Goal: Task Accomplishment & Management: Manage account settings

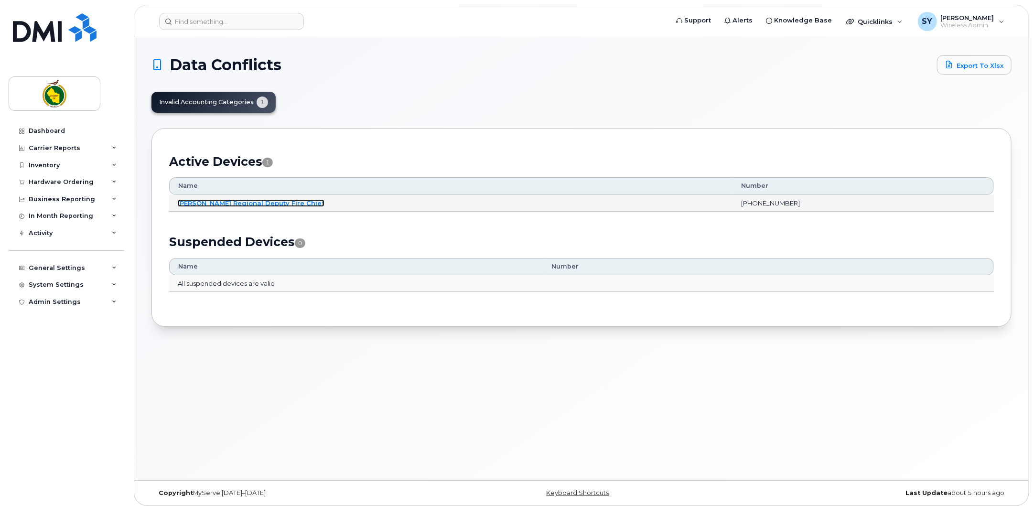
click at [217, 201] on link "Newell Regional Deputy Fire Chief" at bounding box center [251, 203] width 147 height 8
click at [233, 201] on link "Newell Regional Deputy Fire Chief" at bounding box center [251, 203] width 147 height 8
click at [214, 99] on div "Invalid Accounting Categories 1" at bounding box center [214, 102] width 124 height 21
click at [236, 203] on link "Newell Regional Deputy Fire Chief" at bounding box center [251, 203] width 147 height 8
click at [236, 201] on link "Newell Regional Deputy Fire Chief" at bounding box center [251, 203] width 147 height 8
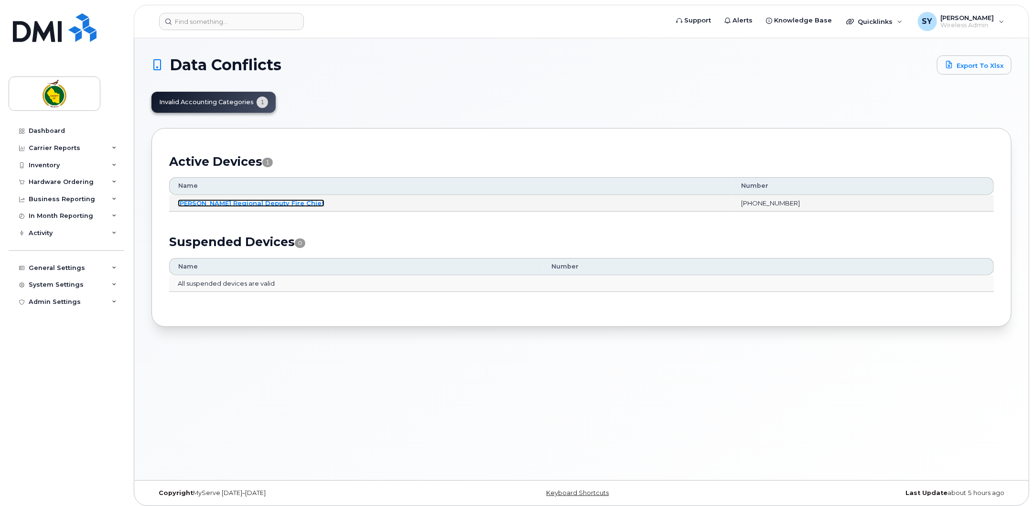
click at [247, 202] on link "Newell Regional Deputy Fire Chief" at bounding box center [251, 203] width 147 height 8
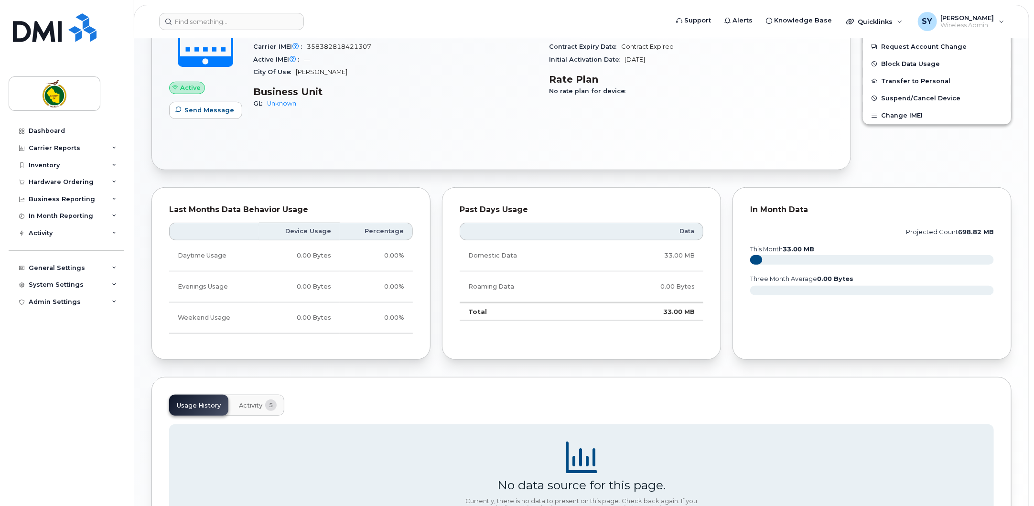
scroll to position [282, 0]
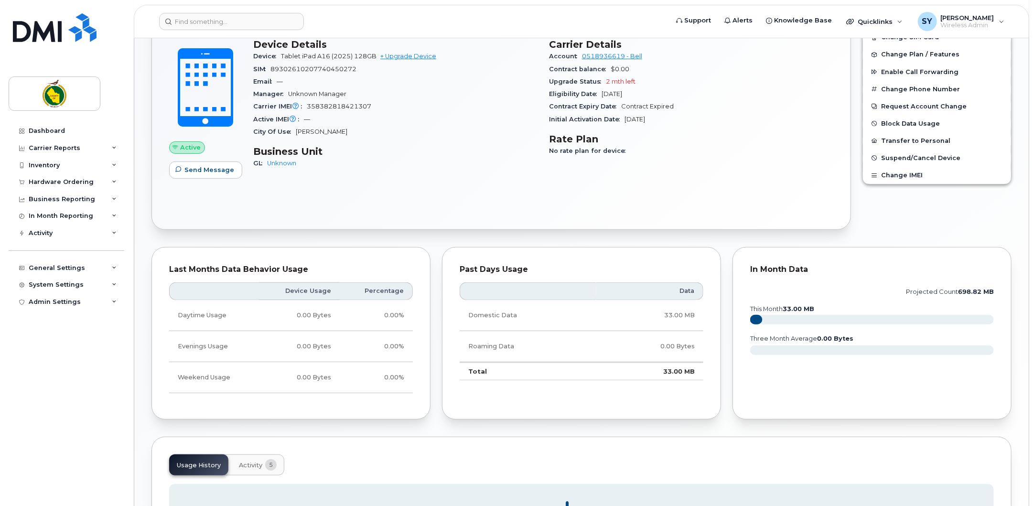
click at [247, 464] on span "Activity" at bounding box center [250, 466] width 23 height 8
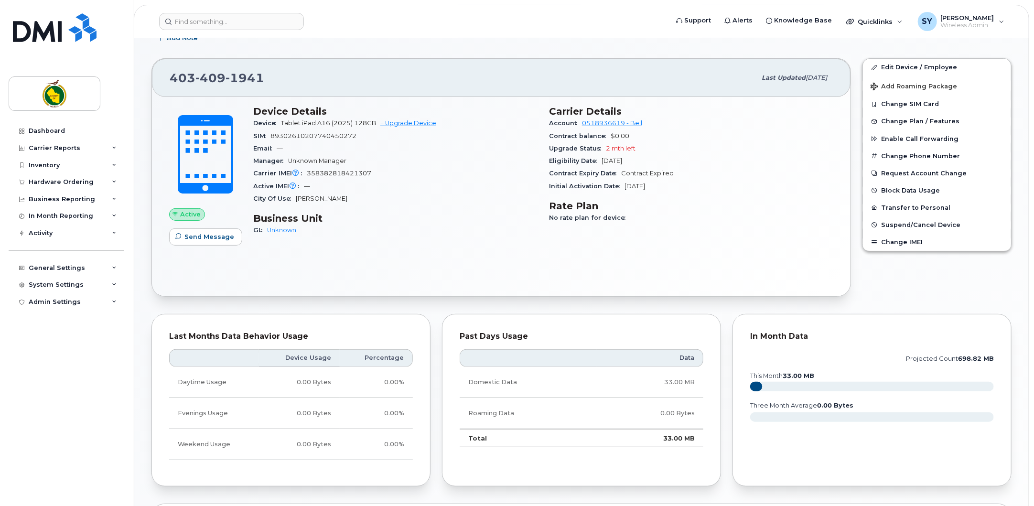
scroll to position [0, 0]
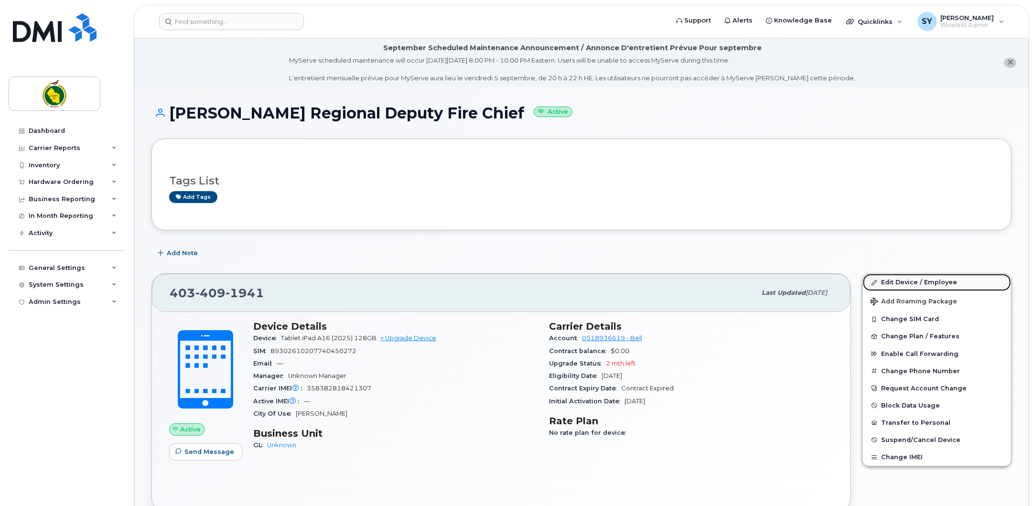
click at [897, 278] on link "Edit Device / Employee" at bounding box center [937, 282] width 148 height 17
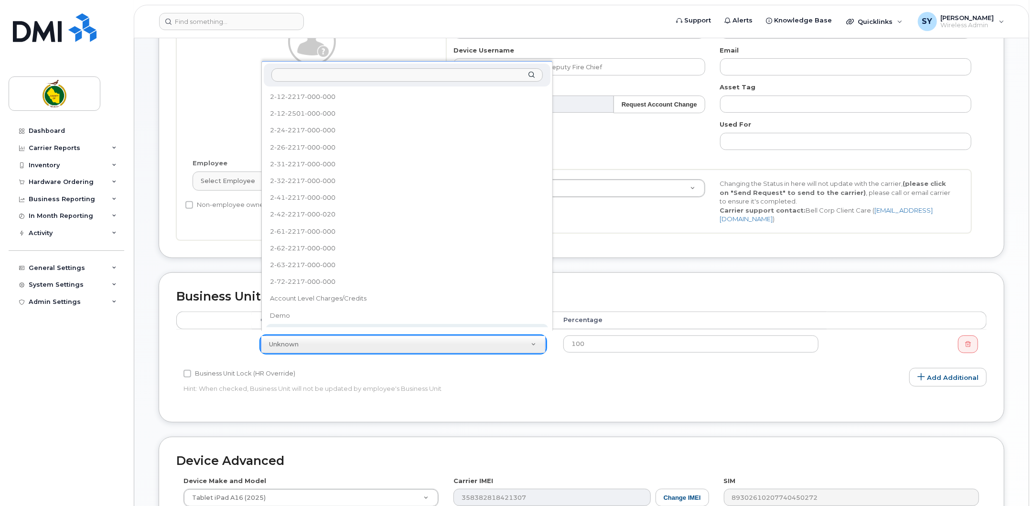
scroll to position [4, 0]
select select "13262"
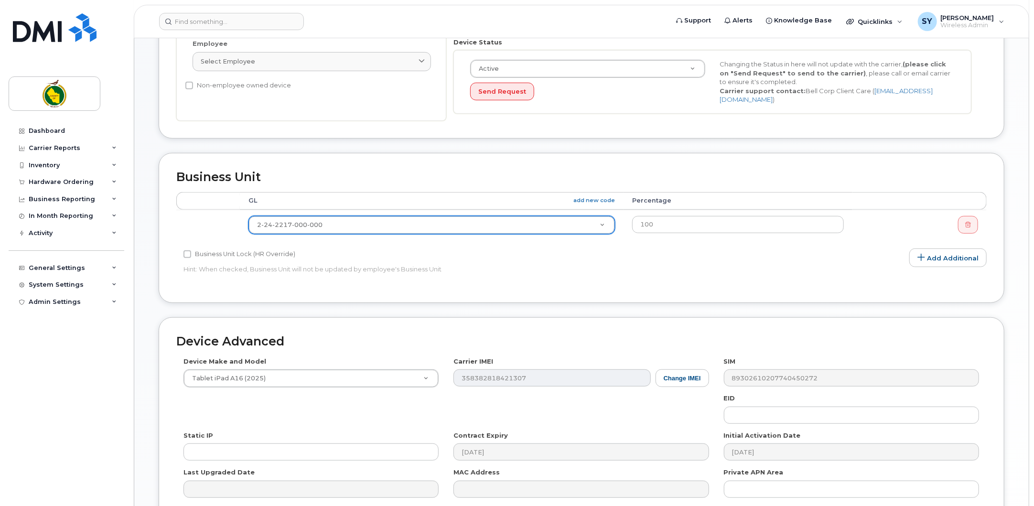
scroll to position [377, 0]
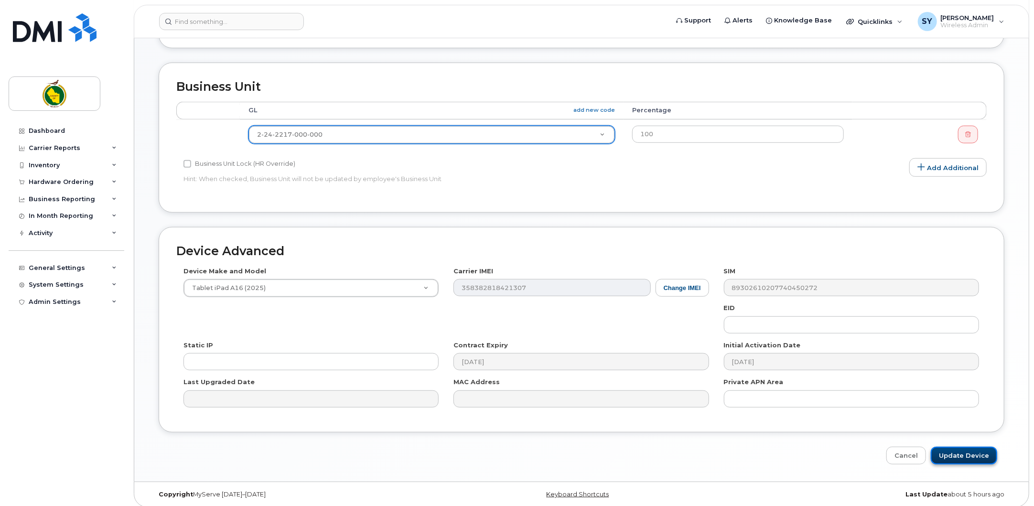
click at [971, 450] on input "Update Device" at bounding box center [964, 456] width 66 height 18
type input "Saving..."
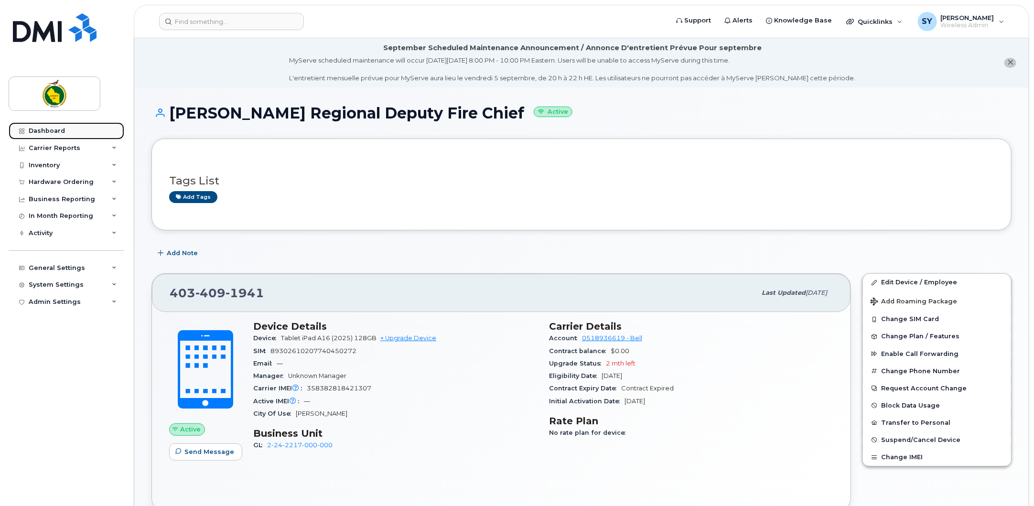
click at [38, 128] on div "Dashboard" at bounding box center [47, 131] width 36 height 8
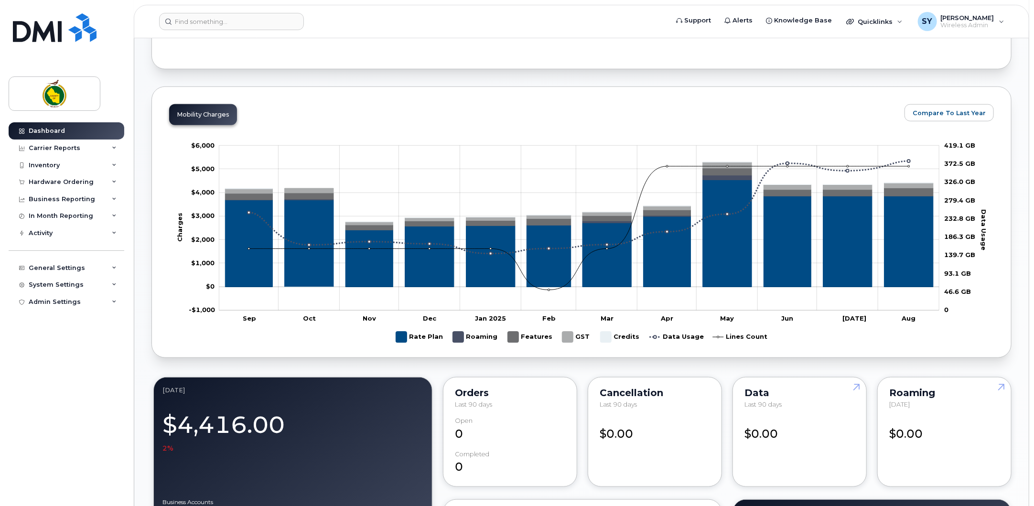
scroll to position [526, 0]
